Goal: Information Seeking & Learning: Learn about a topic

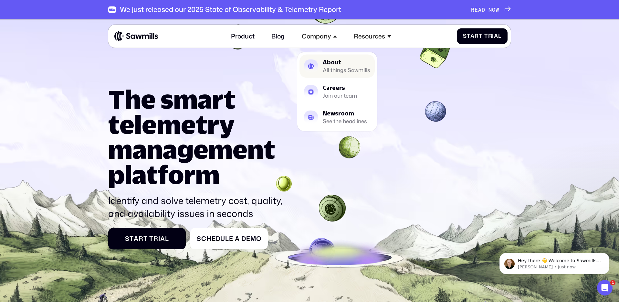
click at [342, 67] on div "All things Sawmills" at bounding box center [346, 69] width 47 height 5
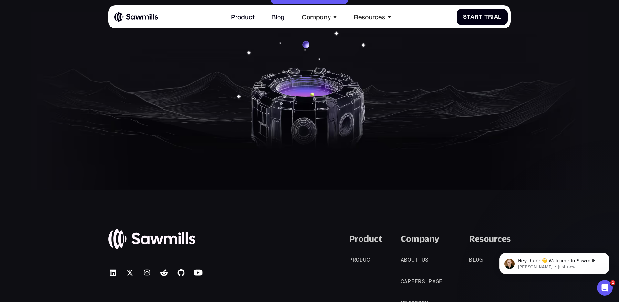
scroll to position [1317, 0]
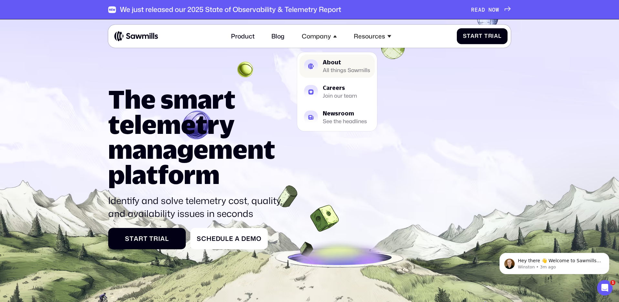
click at [338, 66] on div "About All things Sawmills" at bounding box center [346, 66] width 47 height 13
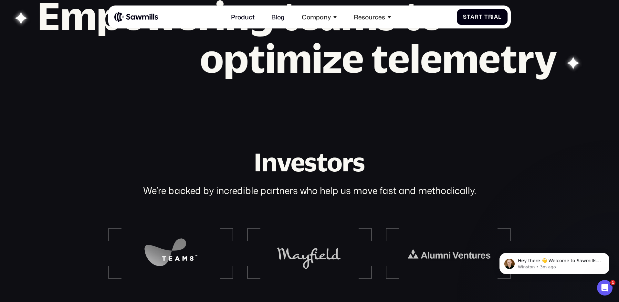
scroll to position [842, 0]
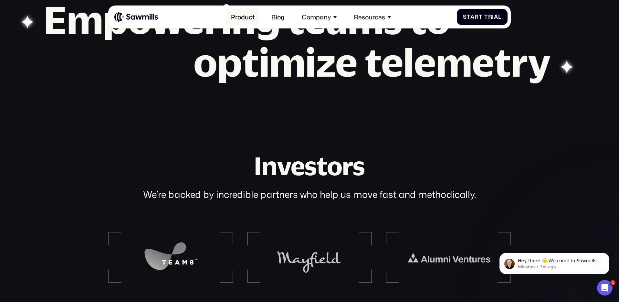
click at [247, 18] on link "Product" at bounding box center [242, 16] width 33 height 17
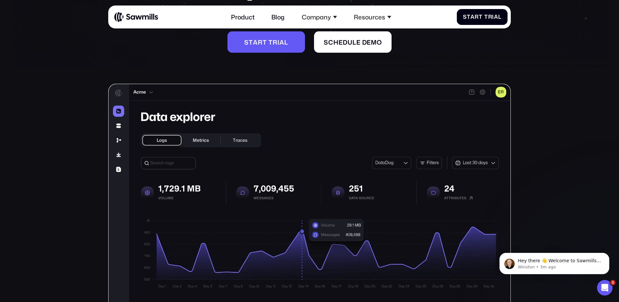
scroll to position [126, 0]
